Goal: Use online tool/utility: Utilize a website feature to perform a specific function

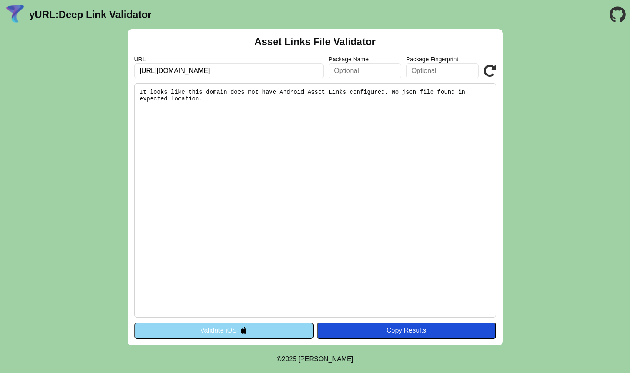
type input "[URL][DOMAIN_NAME]"
click at [488, 63] on div "URL [URL][DOMAIN_NAME] Package Name Package Fingerprint Validate" at bounding box center [315, 67] width 362 height 23
click at [275, 329] on button "Validate iOS" at bounding box center [223, 331] width 179 height 16
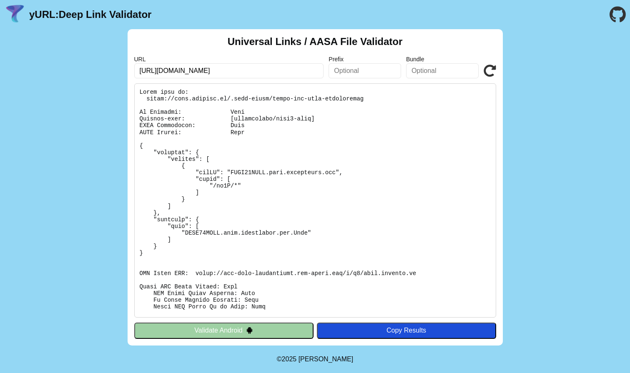
click at [494, 72] on icon at bounding box center [490, 71] width 13 height 13
click at [254, 329] on button "Validate Android" at bounding box center [223, 331] width 179 height 16
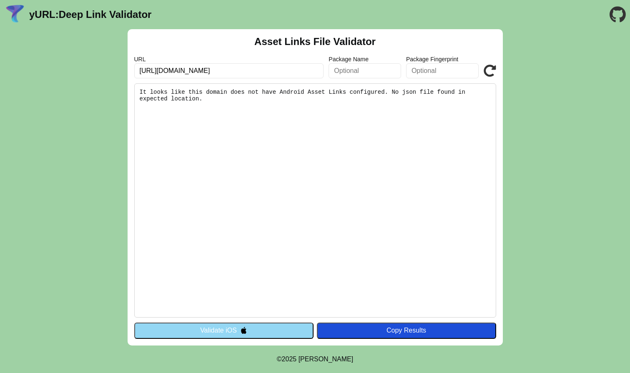
click at [491, 68] on icon at bounding box center [490, 71] width 13 height 13
click at [485, 65] on icon at bounding box center [490, 71] width 13 height 13
click at [169, 73] on input "[URL][DOMAIN_NAME]" at bounding box center [229, 70] width 190 height 15
click at [169, 73] on input "https://mtel.onelink.me" at bounding box center [229, 70] width 190 height 15
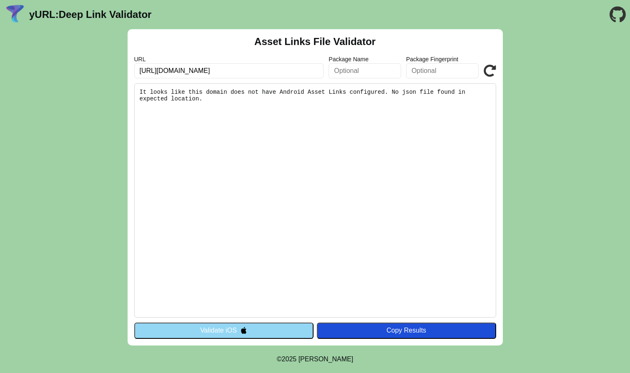
type input "[URL][DOMAIN_NAME]"
click button "Validate" at bounding box center [0, 0] width 0 height 0
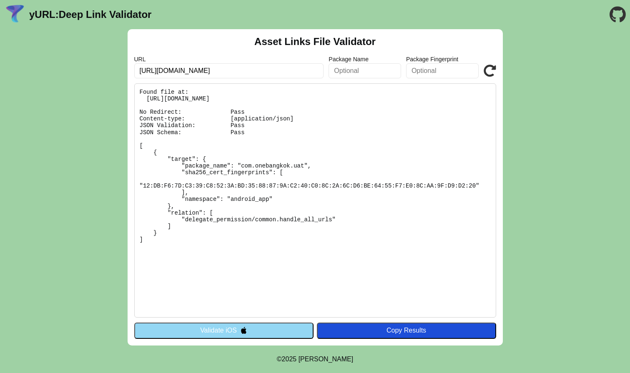
click at [288, 185] on pre "Found file at: [URL][DOMAIN_NAME] No Redirect: Pass Content-type: [application/…" at bounding box center [315, 200] width 362 height 234
click at [231, 242] on pre "Found file at: https://obk-uat.onelink.me/.well-known/assetlinks.json No Redire…" at bounding box center [315, 200] width 362 height 234
click at [489, 73] on icon at bounding box center [490, 71] width 13 height 13
click at [488, 73] on icon at bounding box center [490, 71] width 13 height 13
click at [205, 328] on button "Validate iOS" at bounding box center [223, 331] width 179 height 16
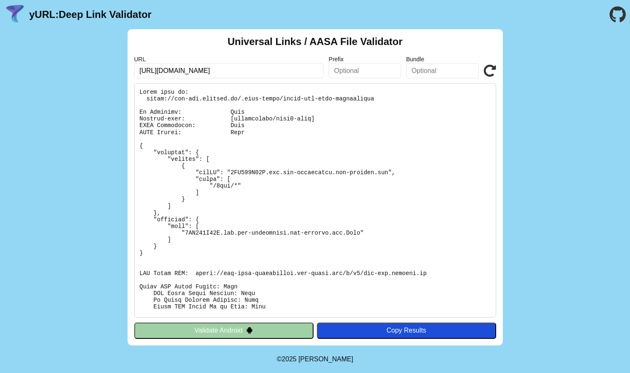
click at [194, 331] on button "Validate Android" at bounding box center [223, 331] width 179 height 16
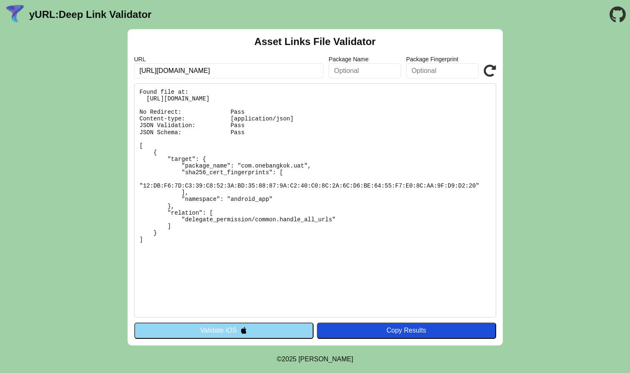
click at [243, 162] on pre "Found file at: [URL][DOMAIN_NAME] No Redirect: Pass Content-type: [application/…" at bounding box center [315, 200] width 362 height 234
click at [246, 162] on pre "Found file at: [URL][DOMAIN_NAME] No Redirect: Pass Content-type: [application/…" at bounding box center [315, 200] width 362 height 234
click at [249, 164] on pre "Found file at: [URL][DOMAIN_NAME] No Redirect: Pass Content-type: [application/…" at bounding box center [315, 200] width 362 height 234
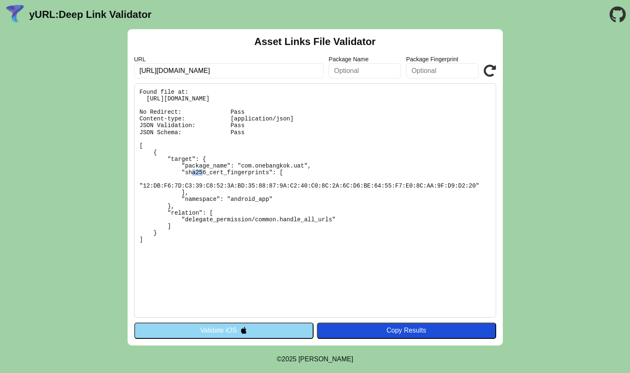
click at [300, 164] on pre "Found file at: [URL][DOMAIN_NAME] No Redirect: Pass Content-type: [application/…" at bounding box center [315, 200] width 362 height 234
copy pre "com.onebangkok.uat"
click at [267, 248] on pre "Found file at: [URL][DOMAIN_NAME] No Redirect: Pass Content-type: [application/…" at bounding box center [315, 200] width 362 height 234
